Goal: Task Accomplishment & Management: Use online tool/utility

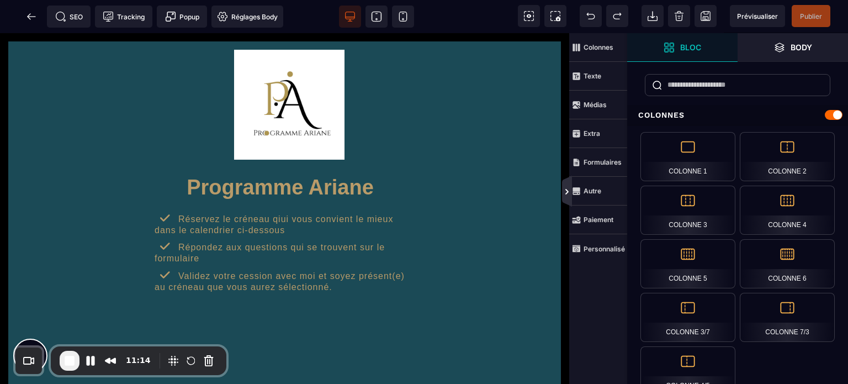
click at [566, 192] on icon at bounding box center [567, 191] width 9 height 9
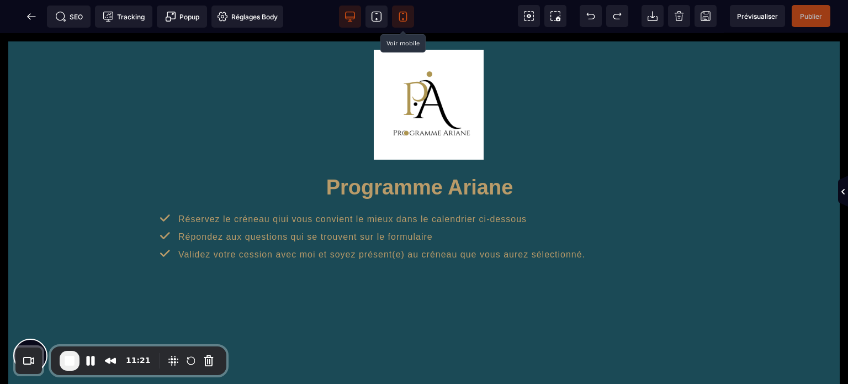
click at [404, 19] on icon at bounding box center [404, 19] width 2 height 2
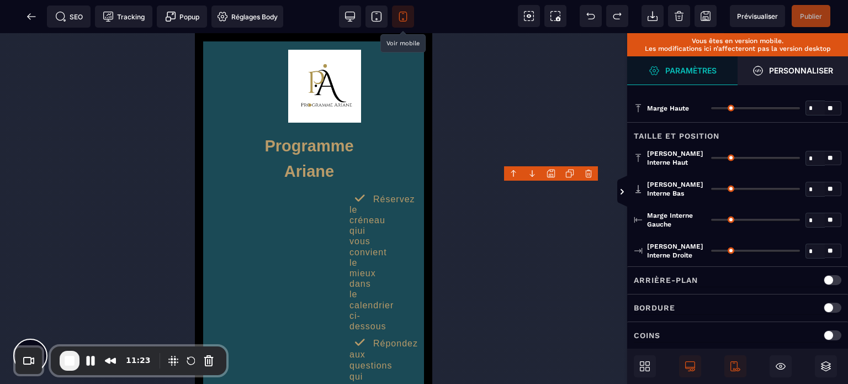
type input "*"
type input "**"
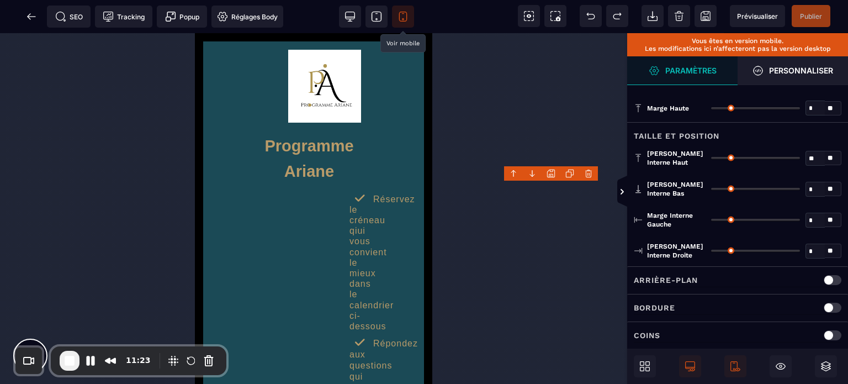
type input "***"
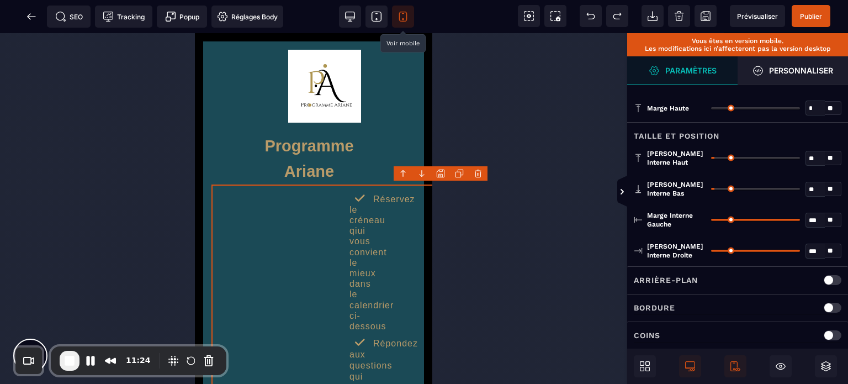
type input "***"
type input "*"
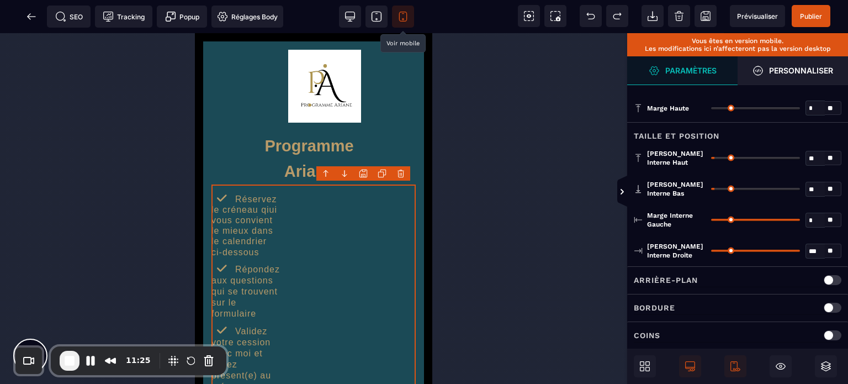
drag, startPoint x: 796, startPoint y: 218, endPoint x: 666, endPoint y: 227, distance: 130.7
type input "*"
click at [711, 221] on input "range" at bounding box center [755, 220] width 89 height 2
type input "*"
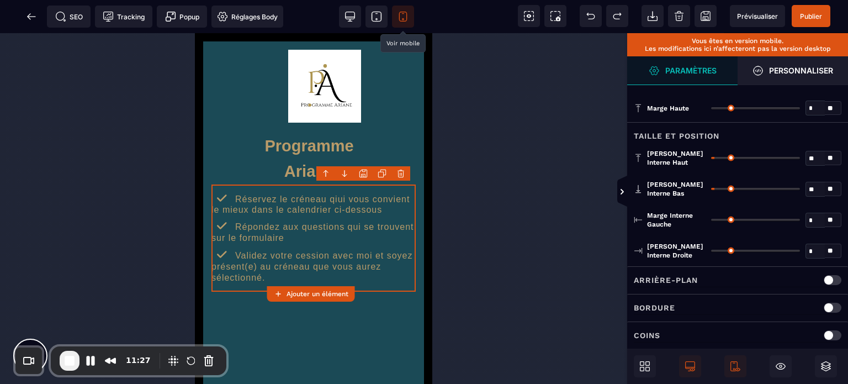
drag, startPoint x: 797, startPoint y: 248, endPoint x: 555, endPoint y: 269, distance: 242.7
type input "*"
click at [711, 252] on input "range" at bounding box center [755, 251] width 89 height 2
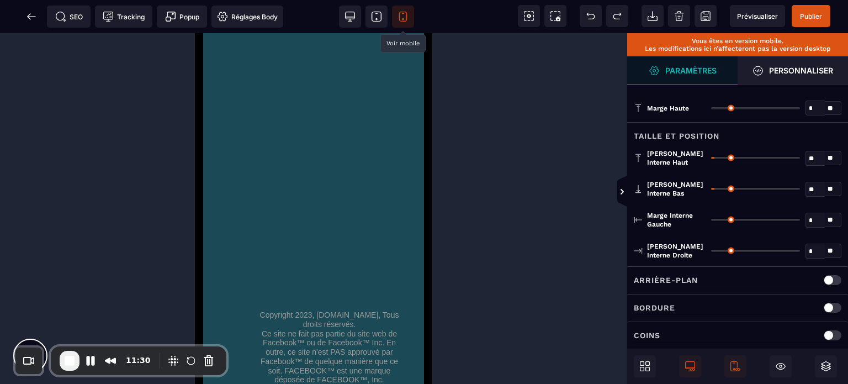
scroll to position [557, 0]
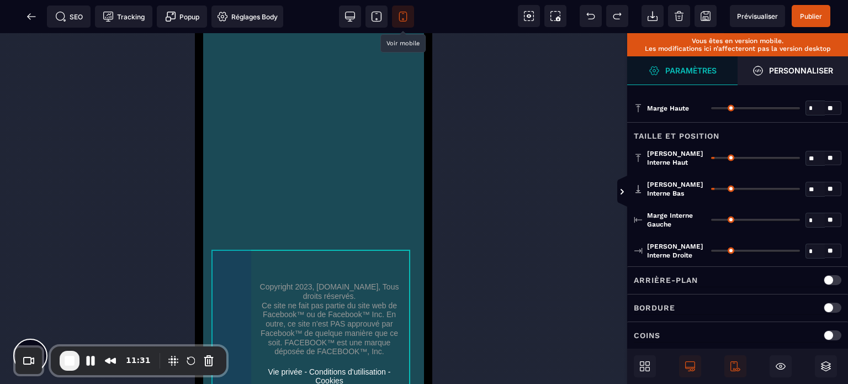
click at [234, 310] on div "Copyright 2023, ActivePreneur.com, Tous droits réservés. Ce site ne fait pas pa…" at bounding box center [313, 352] width 204 height 196
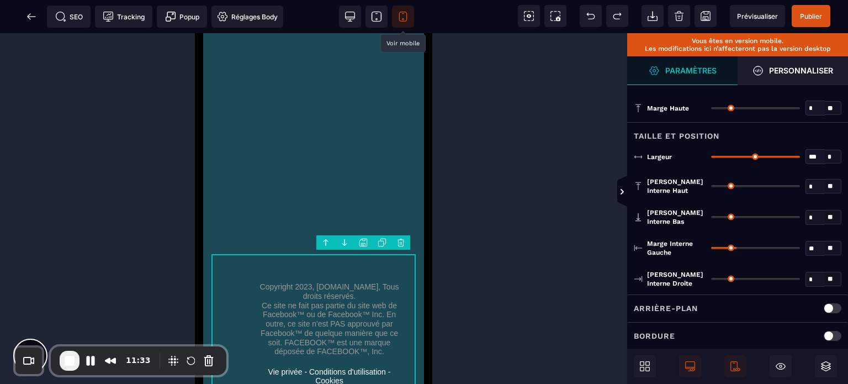
type input "*"
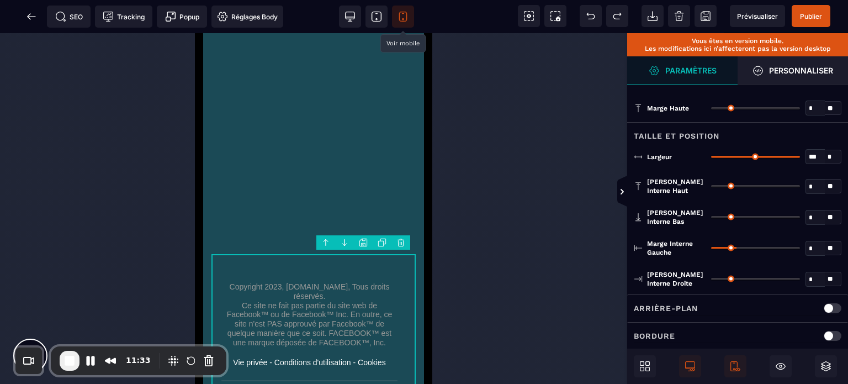
drag, startPoint x: 737, startPoint y: 249, endPoint x: 588, endPoint y: 283, distance: 152.9
type input "*"
click at [711, 249] on input "range" at bounding box center [755, 248] width 89 height 2
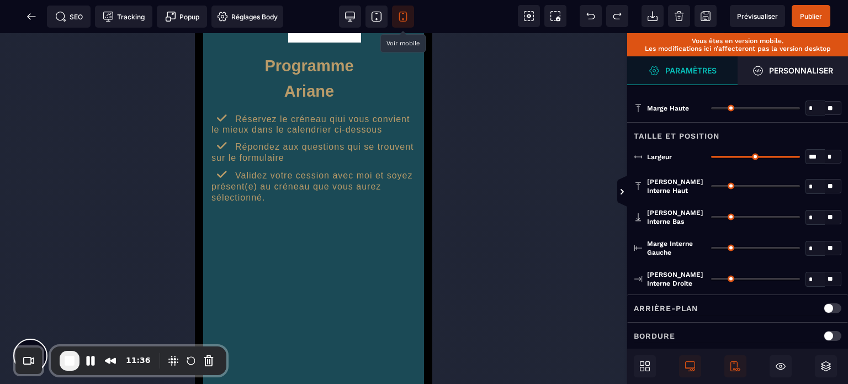
scroll to position [0, 0]
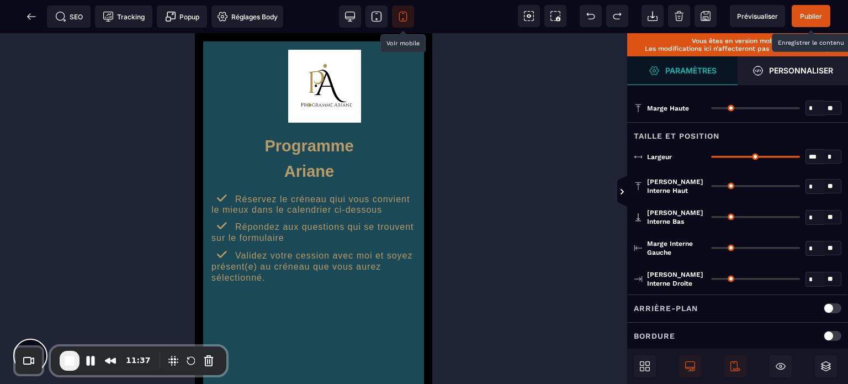
click at [806, 12] on span "Publier" at bounding box center [811, 16] width 22 height 8
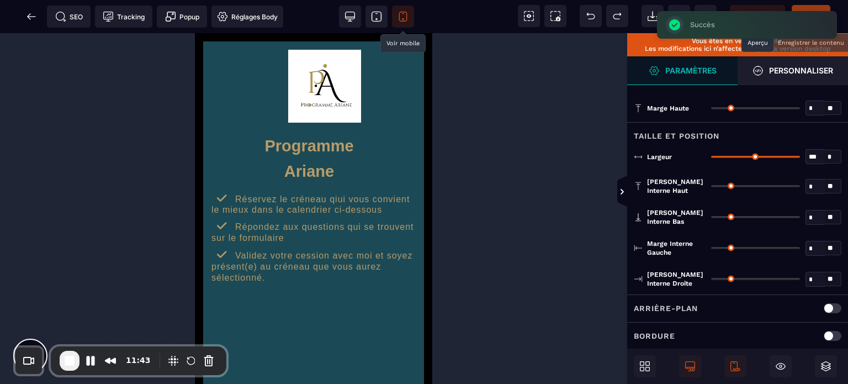
click at [754, 10] on span "Prévisualiser" at bounding box center [757, 16] width 55 height 22
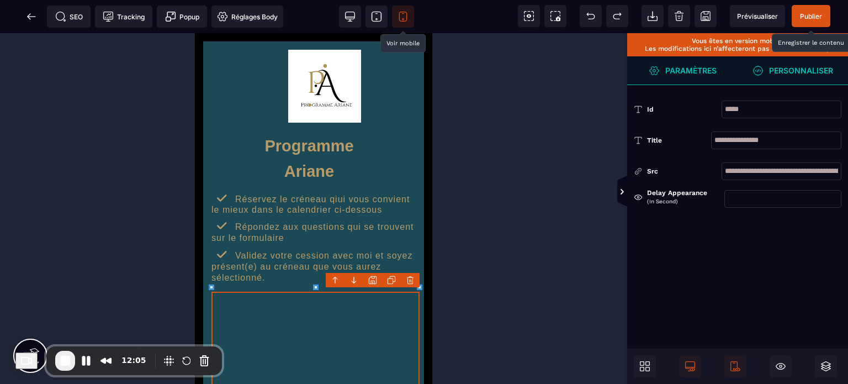
click at [781, 62] on span "Personnaliser" at bounding box center [793, 70] width 110 height 29
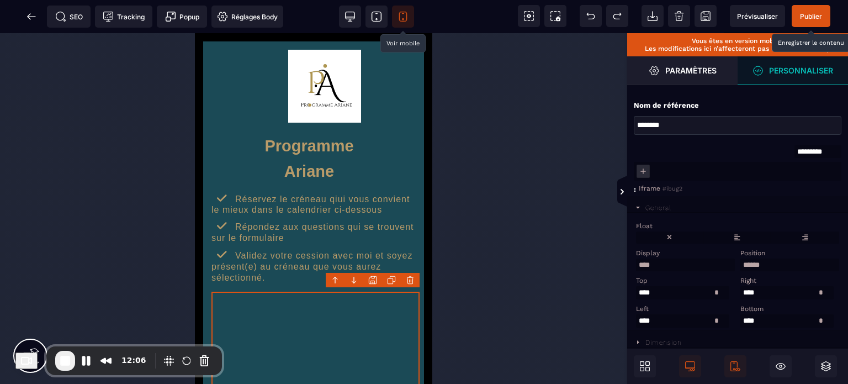
click at [658, 207] on div "General" at bounding box center [659, 208] width 26 height 8
click at [668, 220] on div "Dimension" at bounding box center [737, 221] width 221 height 17
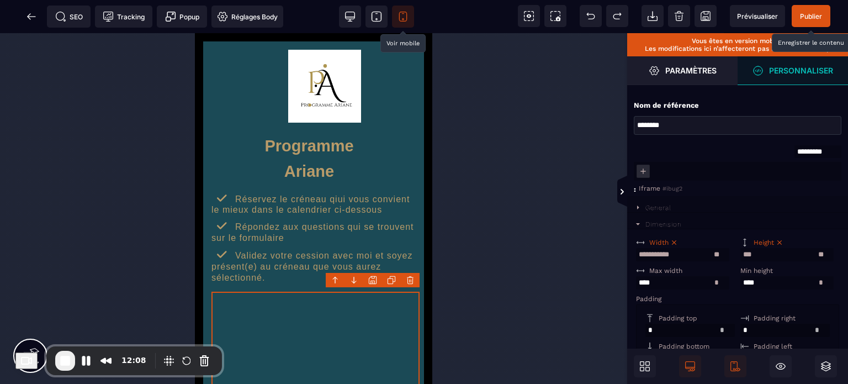
click at [780, 244] on icon at bounding box center [779, 242] width 4 height 4
select select
type input "**********"
select select "**"
click at [674, 244] on icon at bounding box center [674, 242] width 4 height 4
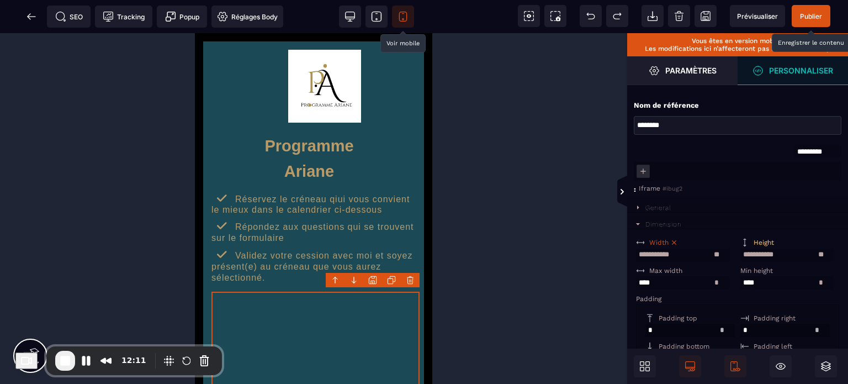
select select
type input "**"
select select "*"
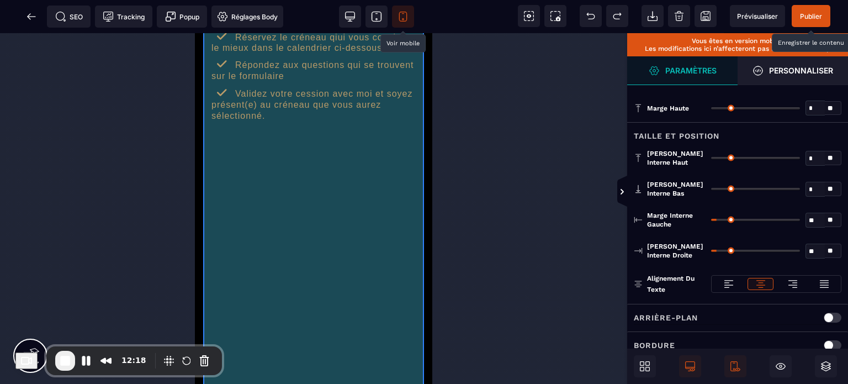
scroll to position [155, 0]
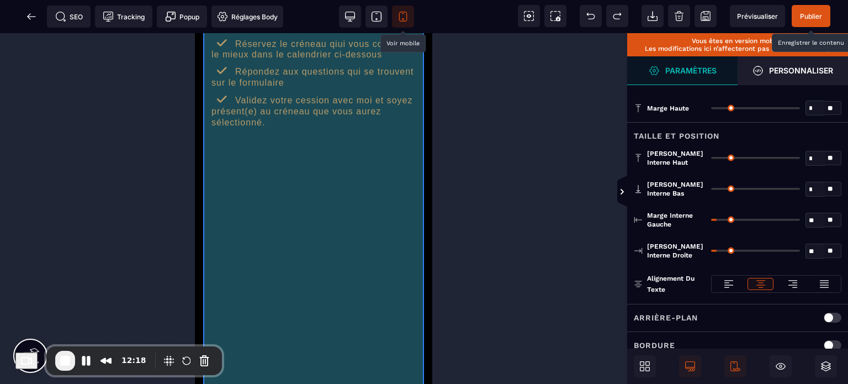
click at [417, 252] on div "Programme Ariane Réservez le créneau qiui vous convient le mieux dans le calend…" at bounding box center [313, 352] width 221 height 933
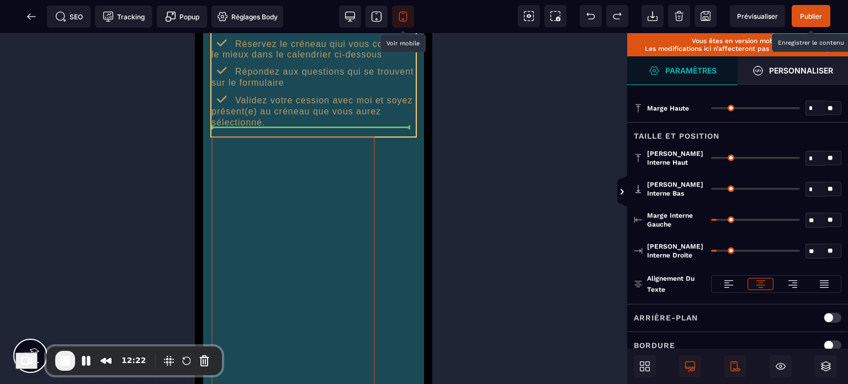
drag, startPoint x: 279, startPoint y: 198, endPoint x: 292, endPoint y: 123, distance: 76.3
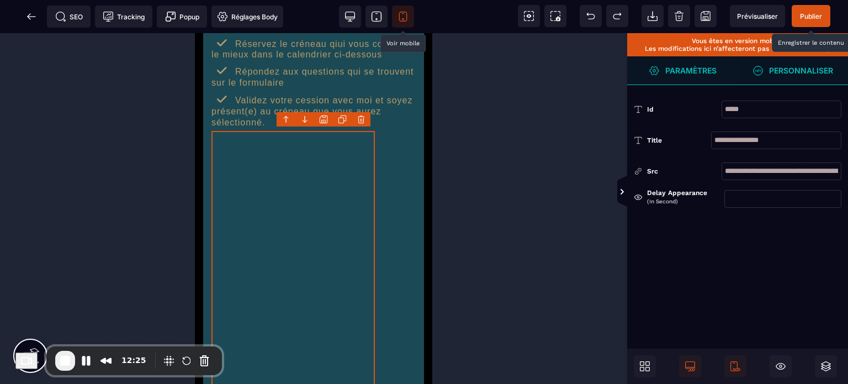
click at [785, 66] on strong "Personnaliser" at bounding box center [801, 70] width 64 height 8
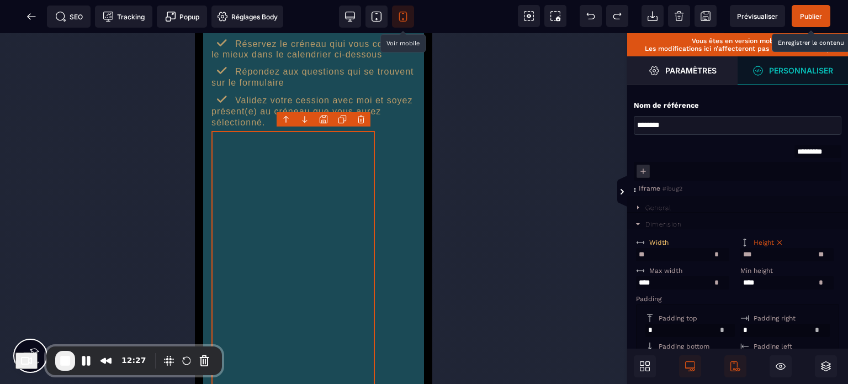
drag, startPoint x: 660, startPoint y: 259, endPoint x: 636, endPoint y: 266, distance: 24.7
type input "***"
click at [718, 246] on div "Width" at bounding box center [684, 243] width 96 height 8
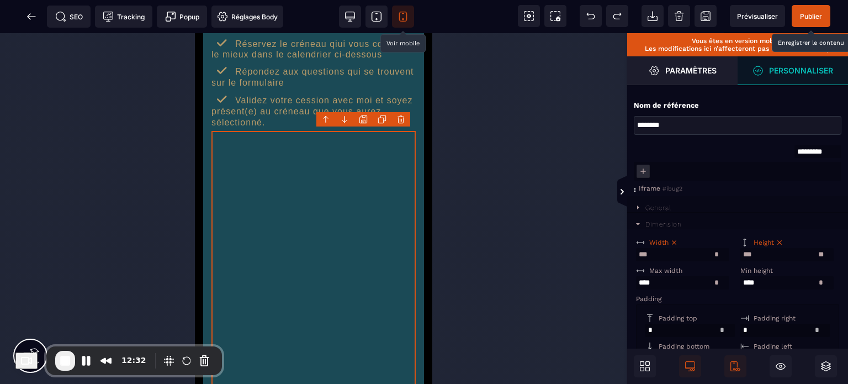
click at [776, 242] on icon at bounding box center [780, 243] width 8 height 8
select select
type input "**********"
select select "**"
click at [733, 239] on div "Width *** * ** * ** *** ** **" at bounding box center [685, 248] width 104 height 25
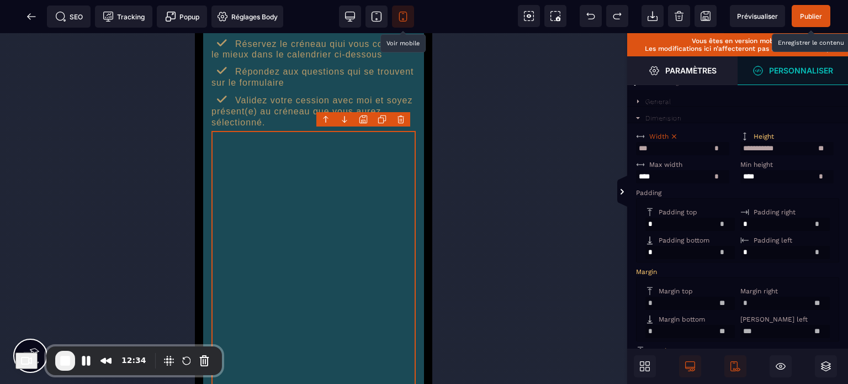
scroll to position [133, 0]
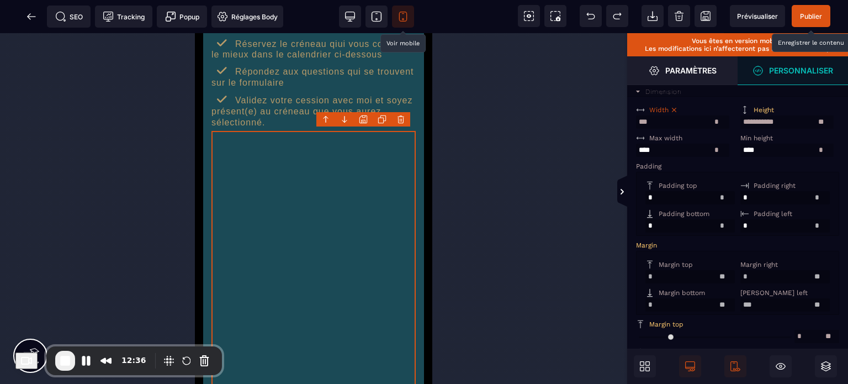
click at [808, 17] on span "Publier" at bounding box center [811, 16] width 22 height 8
click at [34, 17] on icon at bounding box center [31, 16] width 8 height 1
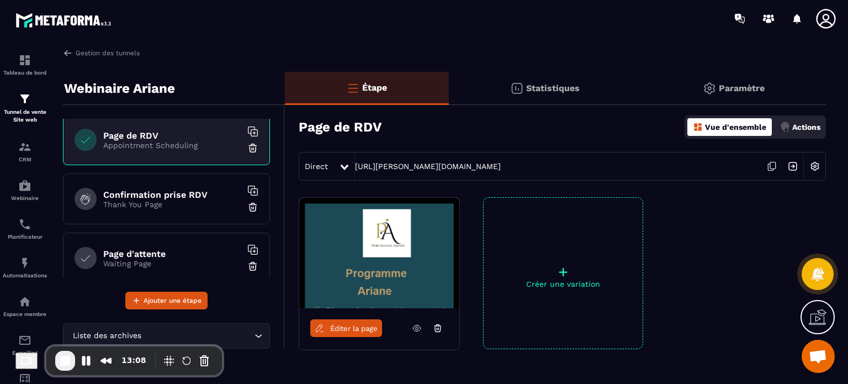
scroll to position [194, 0]
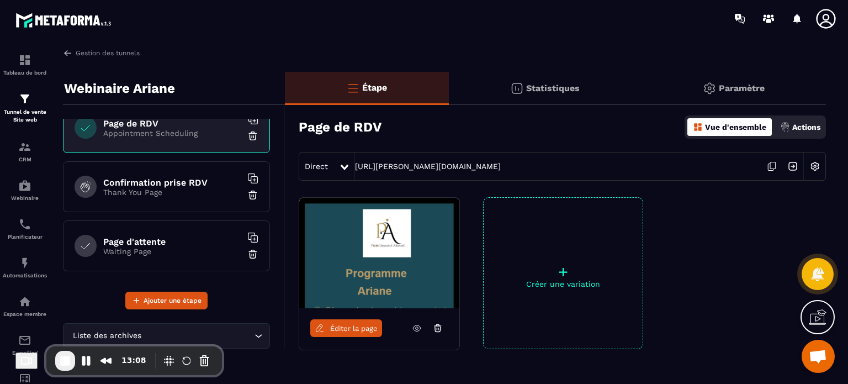
click at [162, 180] on h6 "Confirmation prise RDV" at bounding box center [172, 182] width 138 height 10
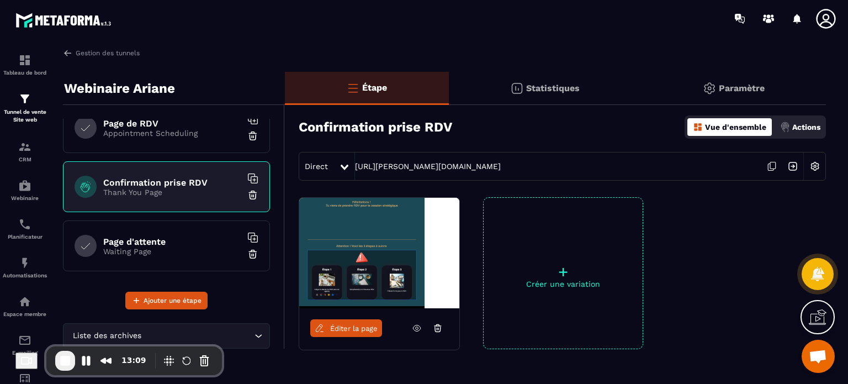
click at [334, 326] on span "Éditer la page" at bounding box center [353, 328] width 47 height 8
